Goal: Transaction & Acquisition: Obtain resource

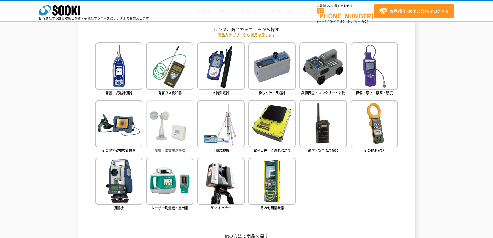
scroll to position [233, 0]
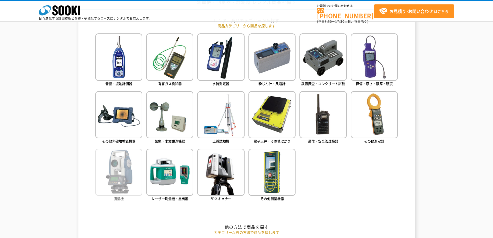
click at [107, 167] on img at bounding box center [118, 172] width 47 height 47
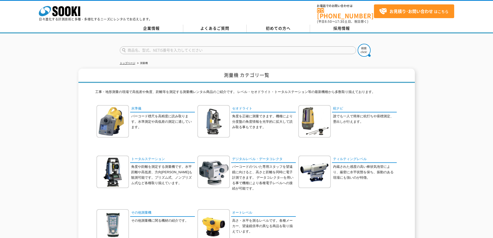
click at [162, 47] on input "text" at bounding box center [238, 50] width 236 height 8
click at [131, 67] on div "NST-305Cr" at bounding box center [169, 70] width 98 height 6
type input "NST-305Cr"
click at [363, 49] on img at bounding box center [364, 50] width 13 height 13
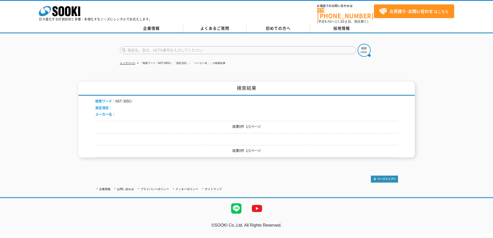
click at [138, 47] on input "text" at bounding box center [238, 50] width 236 height 8
type input "305CR"
click at [358, 44] on button at bounding box center [364, 50] width 13 height 13
click at [139, 46] on input "text" at bounding box center [238, 50] width 236 height 8
type input "トータルステーション"
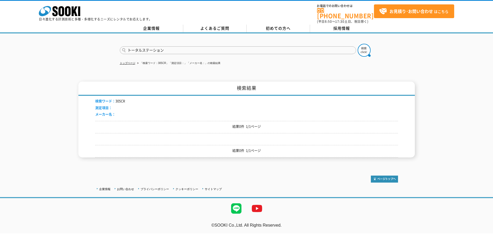
click at [358, 44] on button at bounding box center [364, 50] width 13 height 13
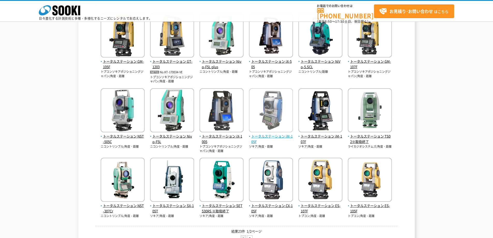
scroll to position [104, 0]
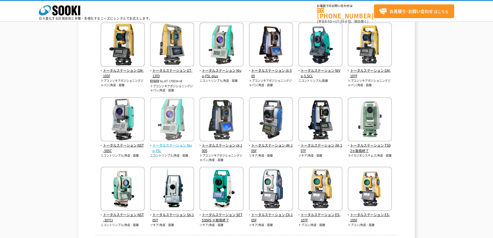
click at [161, 146] on span "トータルステーション Nivo-F5L" at bounding box center [172, 148] width 44 height 11
